Goal: Task Accomplishment & Management: Use online tool/utility

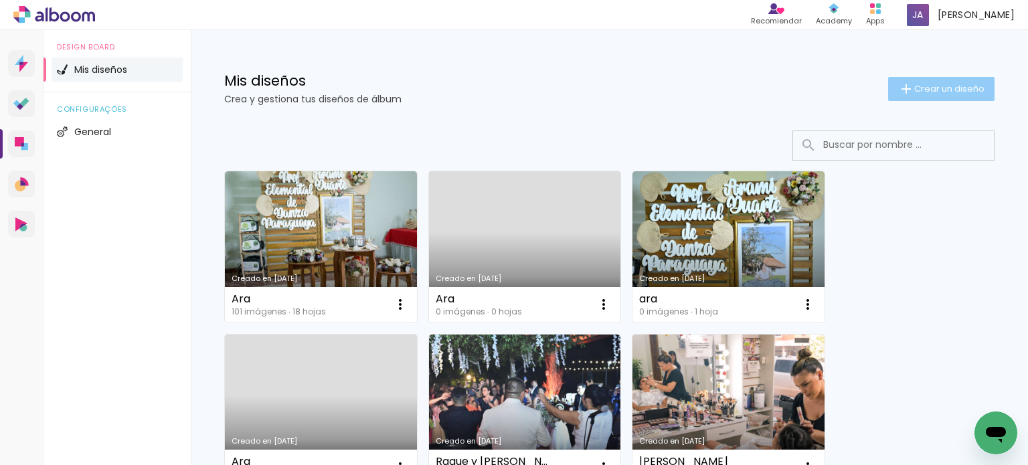
click at [934, 90] on span "Crear un diseño" at bounding box center [949, 88] width 70 height 9
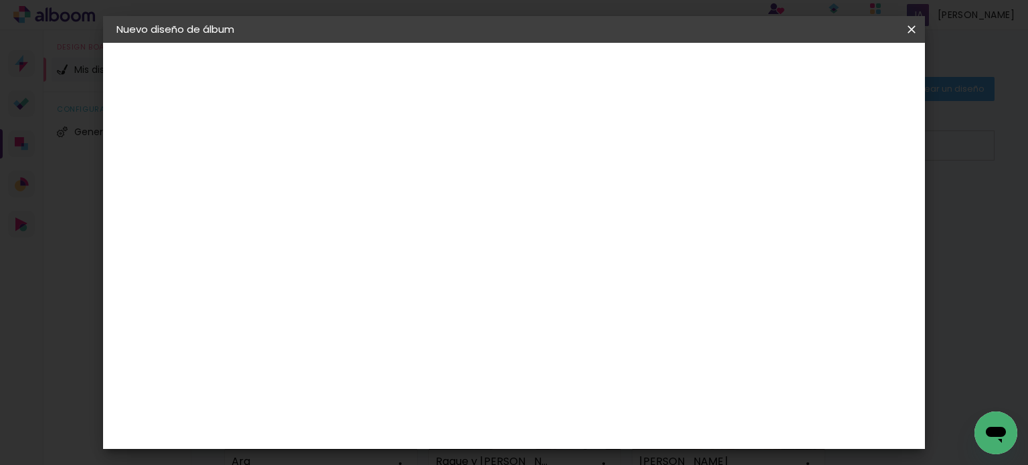
click at [335, 177] on input at bounding box center [335, 179] width 0 height 21
type input "Graciela"
type paper-input "Graciela"
click at [0, 0] on slot "Avanzar" at bounding box center [0, 0] width 0 height 0
click at [380, 209] on input "text" at bounding box center [341, 213] width 78 height 17
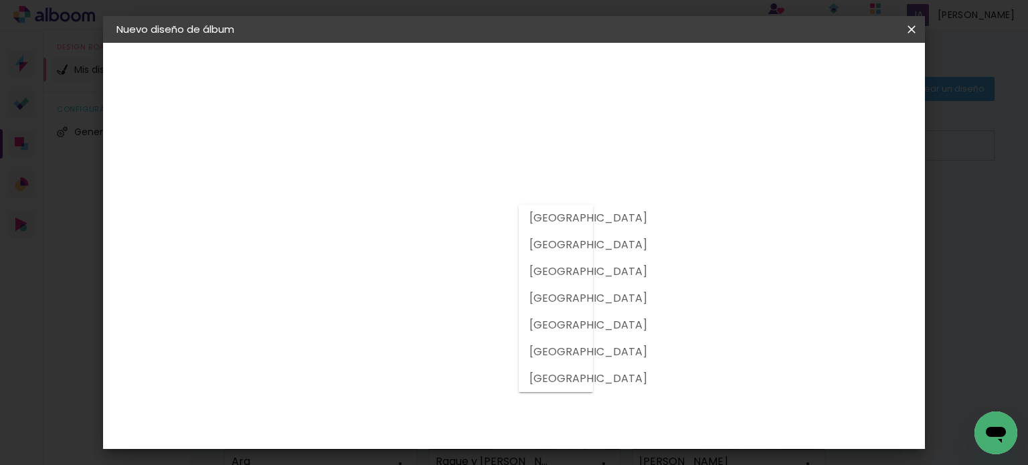
click at [0, 0] on slot "[GEOGRAPHIC_DATA]" at bounding box center [0, 0] width 0 height 0
type input "[GEOGRAPHIC_DATA]"
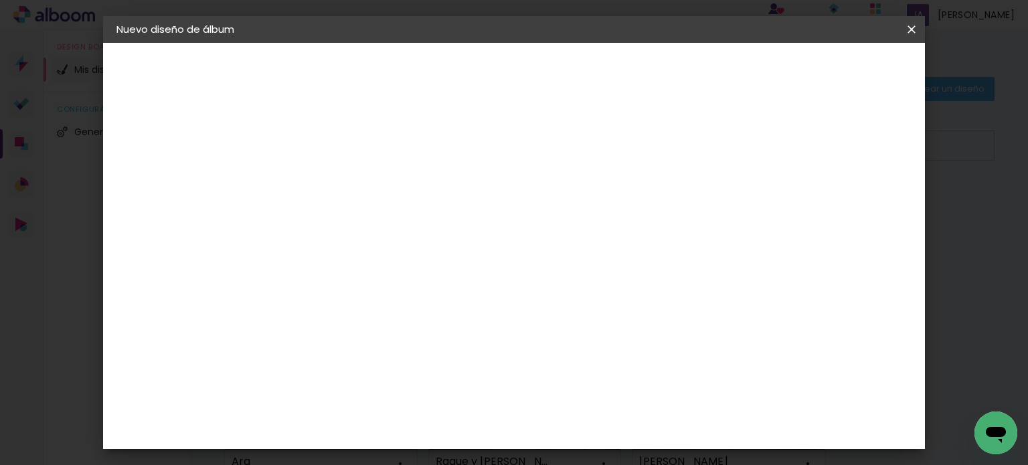
scroll to position [3441, 0]
click at [592, 188] on paper-item "Tamaño libre" at bounding box center [526, 193] width 131 height 29
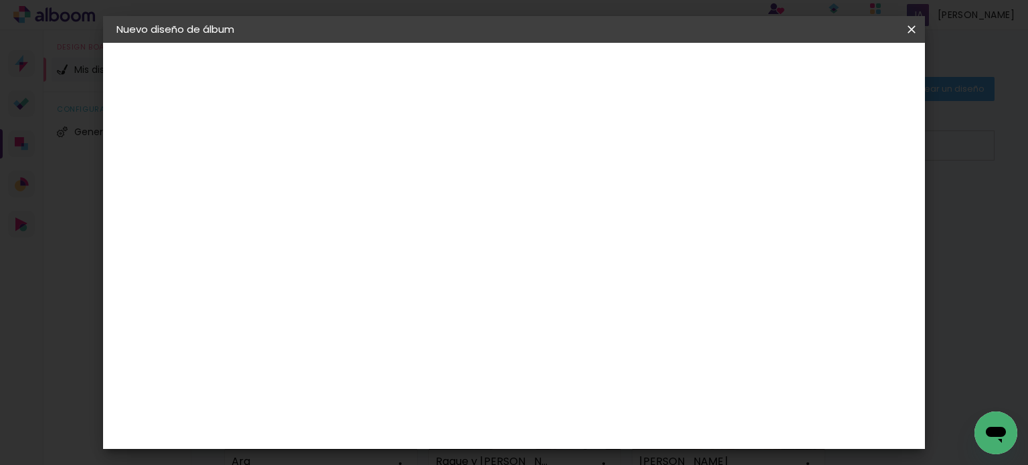
click at [0, 0] on slot "Avanzar" at bounding box center [0, 0] width 0 height 0
click at [588, 410] on input "60" at bounding box center [588, 409] width 35 height 20
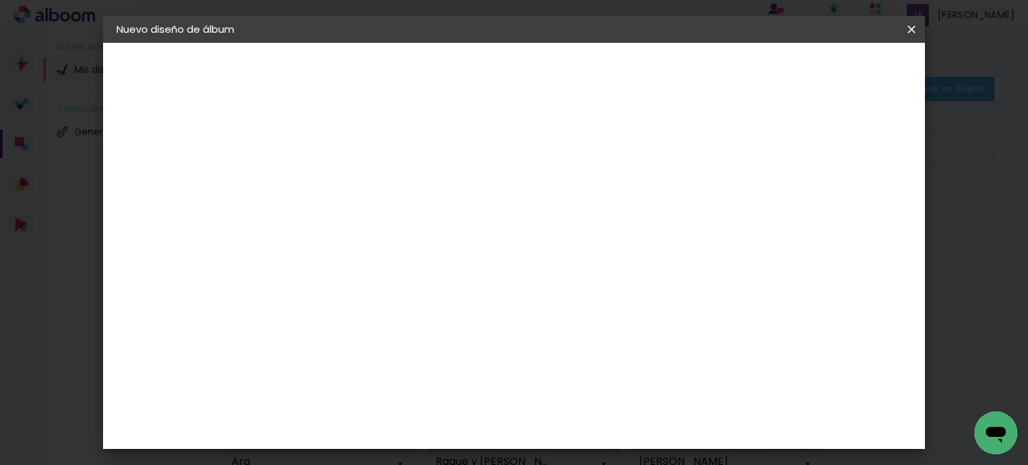
type input "45"
type paper-input "45"
click at [719, 70] on span "Empezar diseño" at bounding box center [682, 70] width 74 height 9
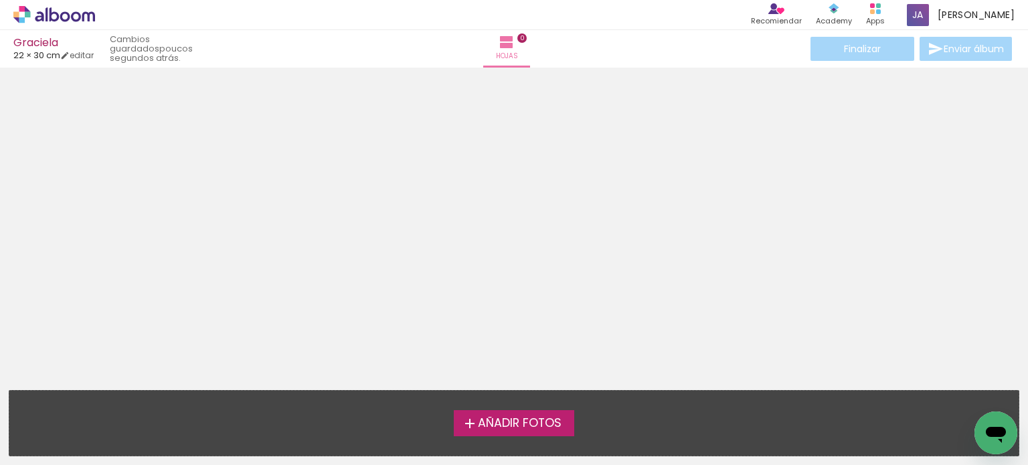
click at [518, 424] on span "Añadir Fotos" at bounding box center [520, 424] width 84 height 12
click at [0, 0] on input "file" at bounding box center [0, 0] width 0 height 0
